Goal: Task Accomplishment & Management: Use online tool/utility

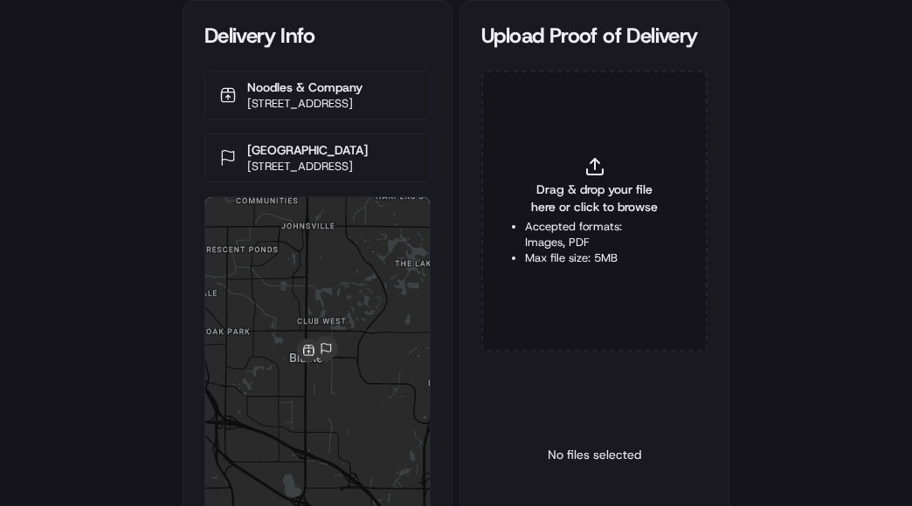
type input "C:\fakepath\2826688 POP.jpg"
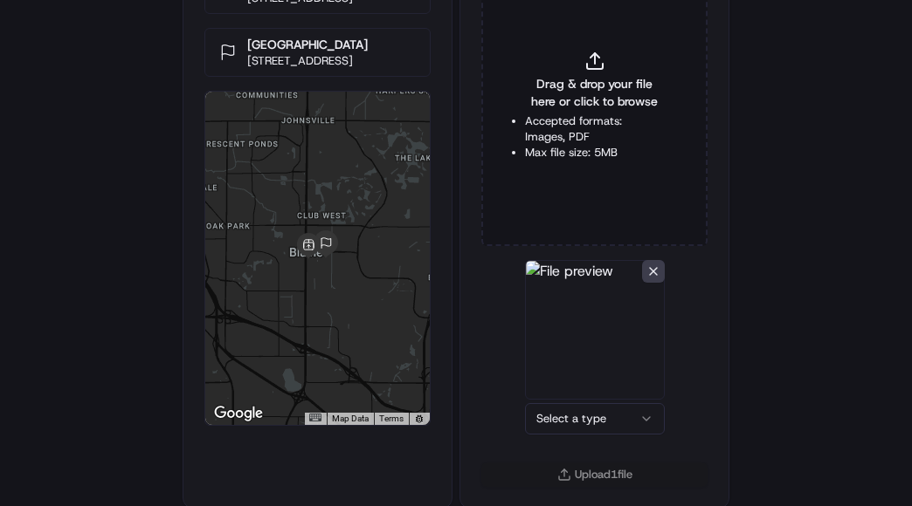
scroll to position [108, 0]
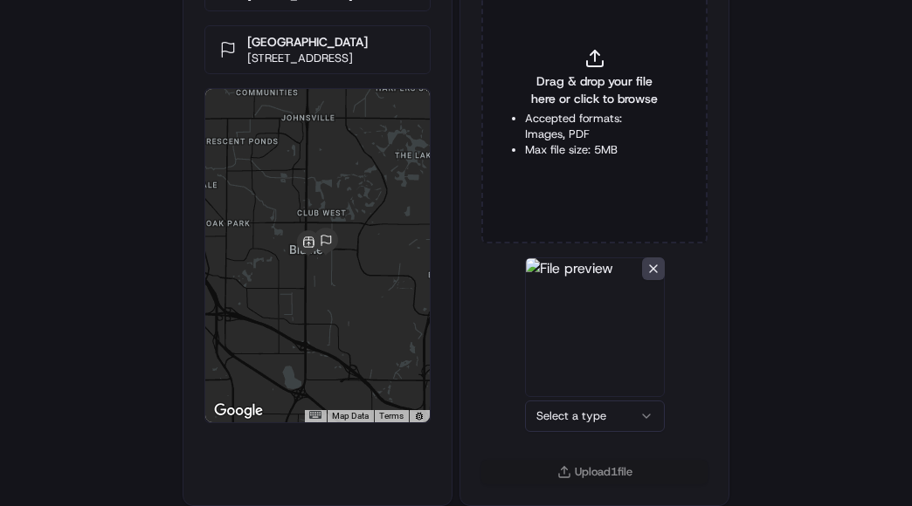
click at [575, 398] on html "Delivery Info Noodles & Company [STREET_ADDRESS] [GEOGRAPHIC_DATA] [STREET_ADDR…" at bounding box center [456, 145] width 912 height 506
click at [623, 479] on button "Upload 1 file" at bounding box center [594, 472] width 226 height 24
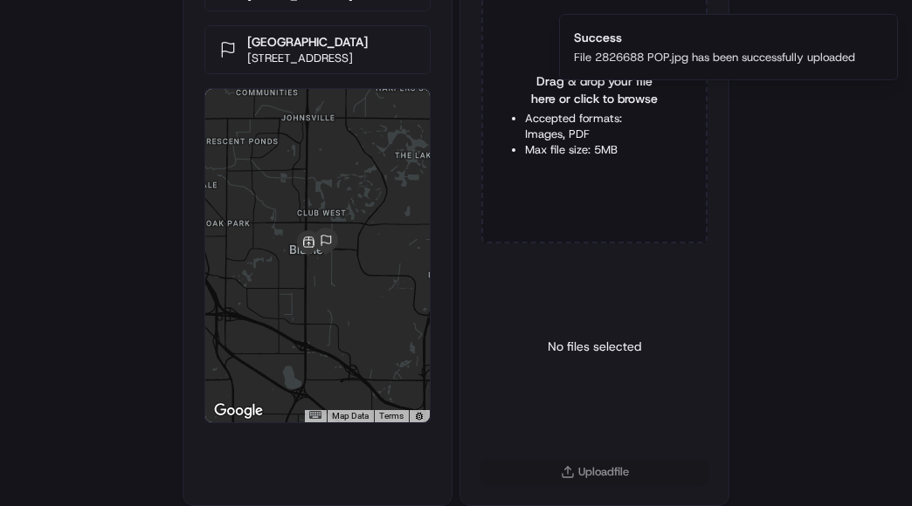
click at [565, 86] on ol "Success File 2826688 POP.jpg has been successfully uploaded" at bounding box center [728, 47] width 367 height 94
click at [552, 108] on div "Drag & drop your file here or click to browse Accepted formats: Images, PDF Max…" at bounding box center [594, 102] width 226 height 281
type input "C:\fakepath\2826688 POD.jpg"
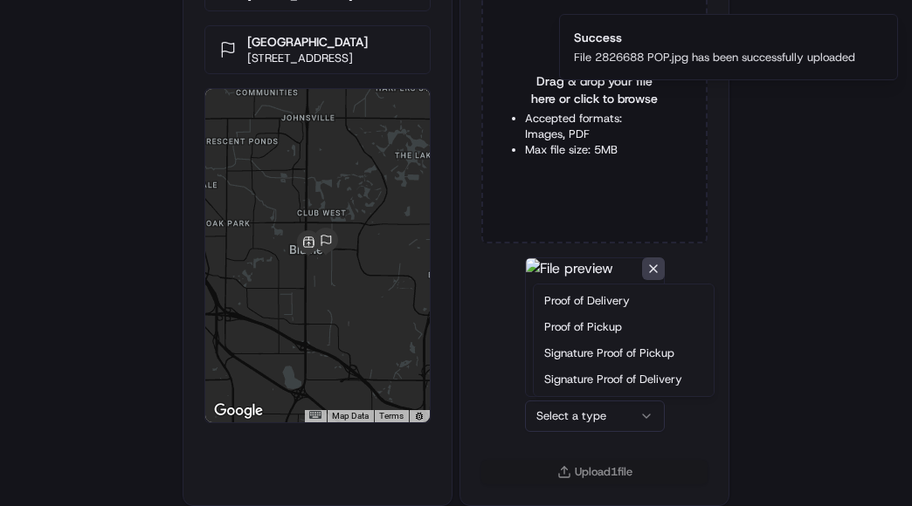
click at [591, 398] on html "Delivery Info Noodles & Company [STREET_ADDRESS] [GEOGRAPHIC_DATA] [STREET_ADDR…" at bounding box center [456, 145] width 912 height 506
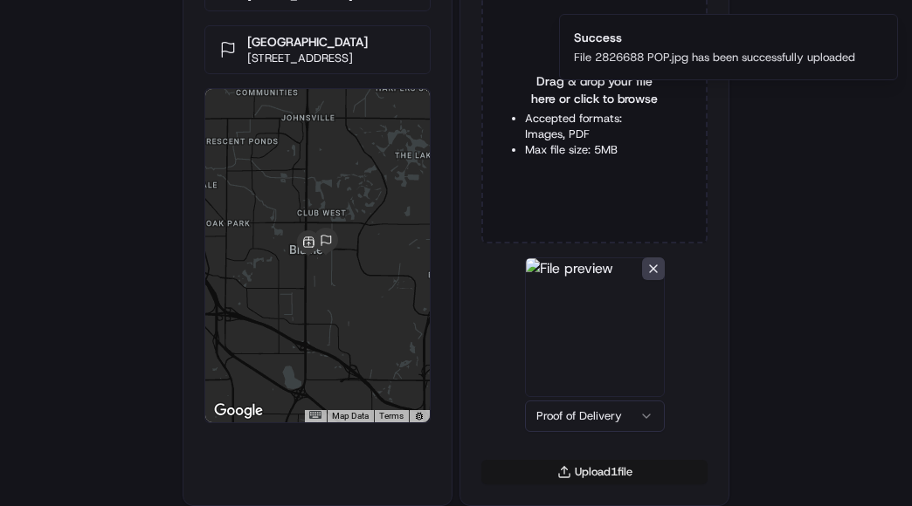
click at [574, 470] on button "Upload 1 file" at bounding box center [594, 472] width 226 height 24
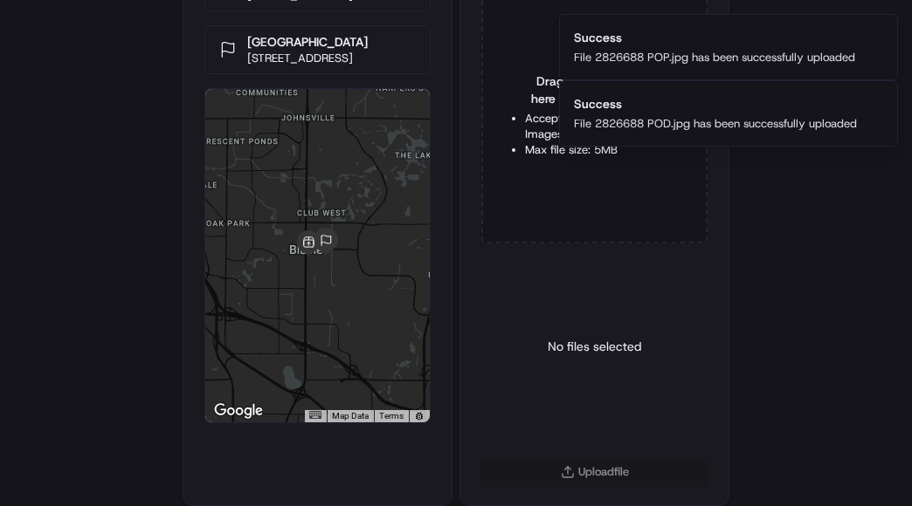
click at [627, 380] on div "No files selected" at bounding box center [593, 347] width 93 height 178
